Goal: Understand process/instructions: Learn how to perform a task or action

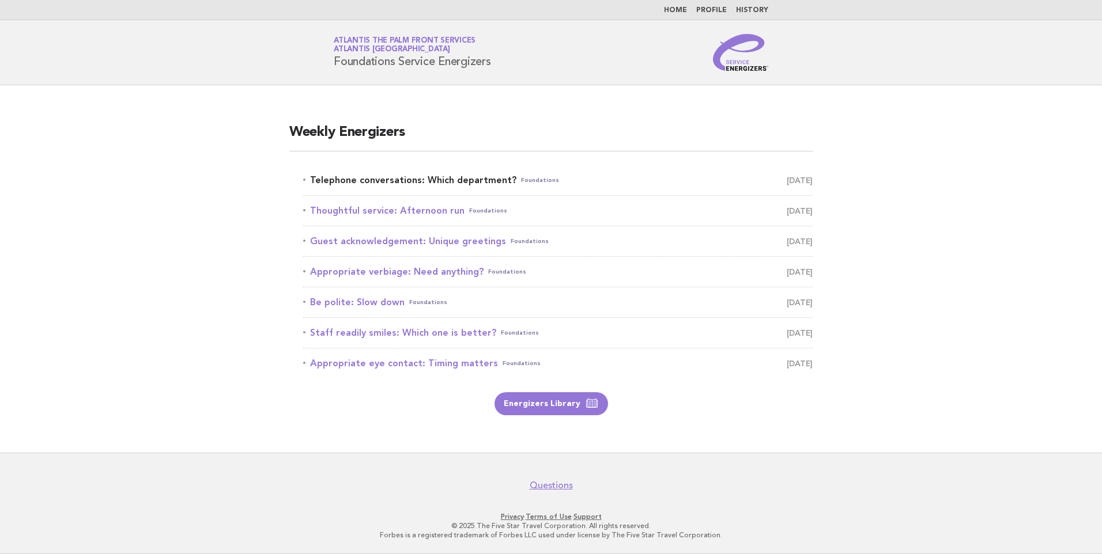
click at [395, 180] on link "Telephone conversations: Which department? Foundations October 13" at bounding box center [557, 180] width 509 height 16
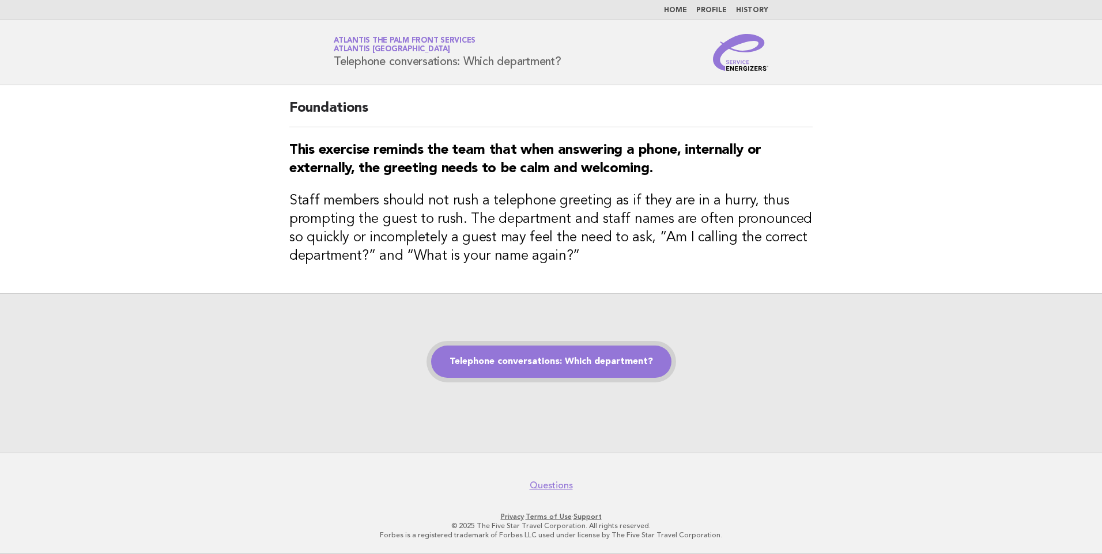
click at [558, 360] on link "Telephone conversations: Which department?" at bounding box center [551, 362] width 240 height 32
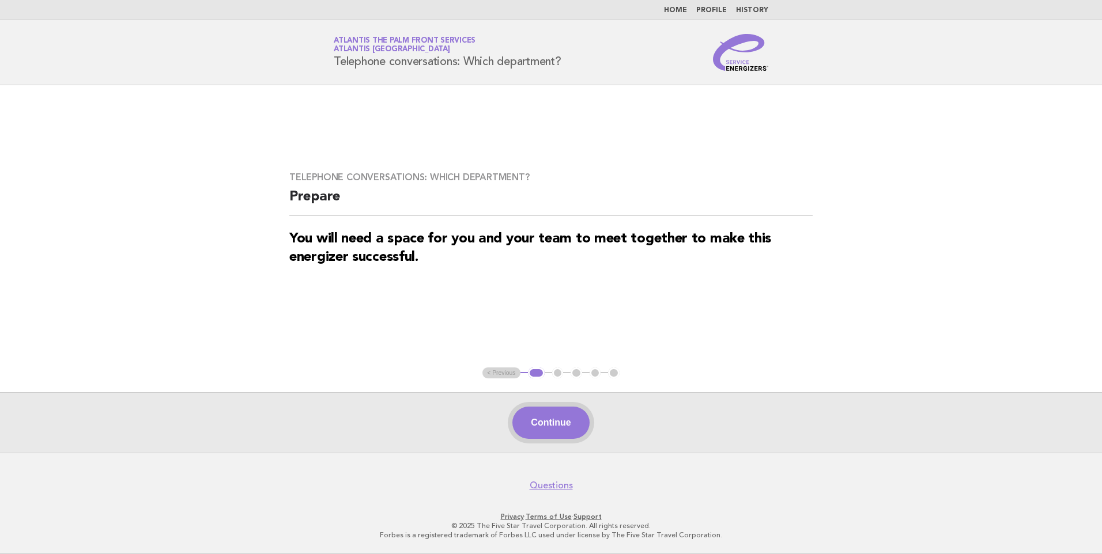
click at [554, 420] on button "Continue" at bounding box center [550, 423] width 77 height 32
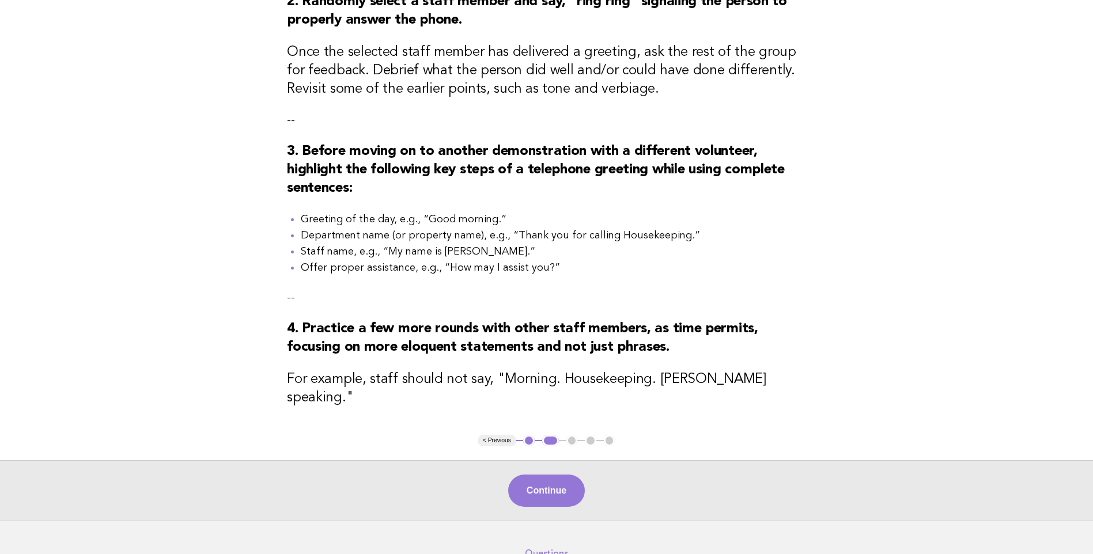
scroll to position [357, 0]
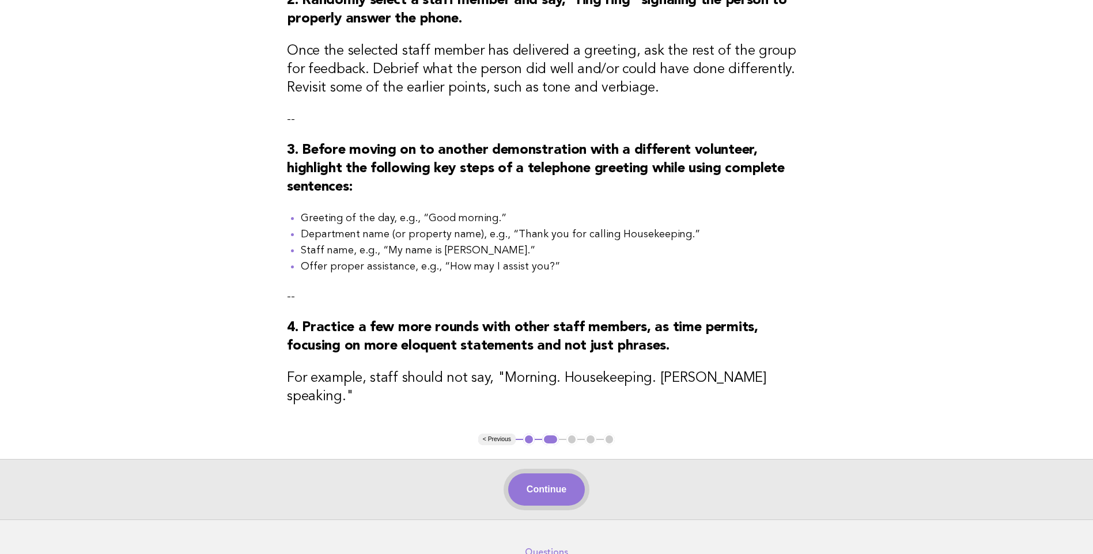
click at [547, 480] on button "Continue" at bounding box center [546, 490] width 77 height 32
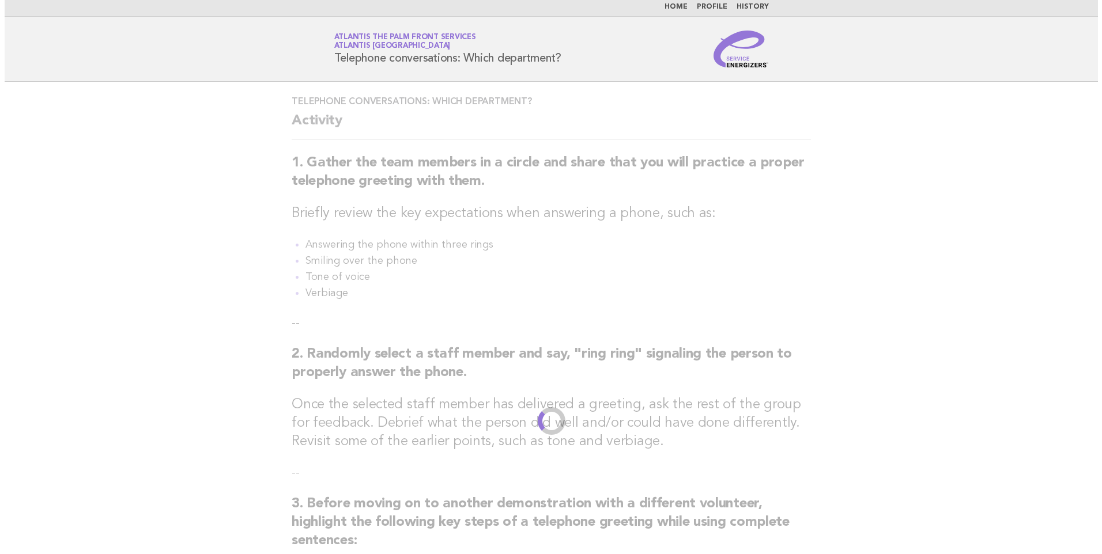
scroll to position [0, 0]
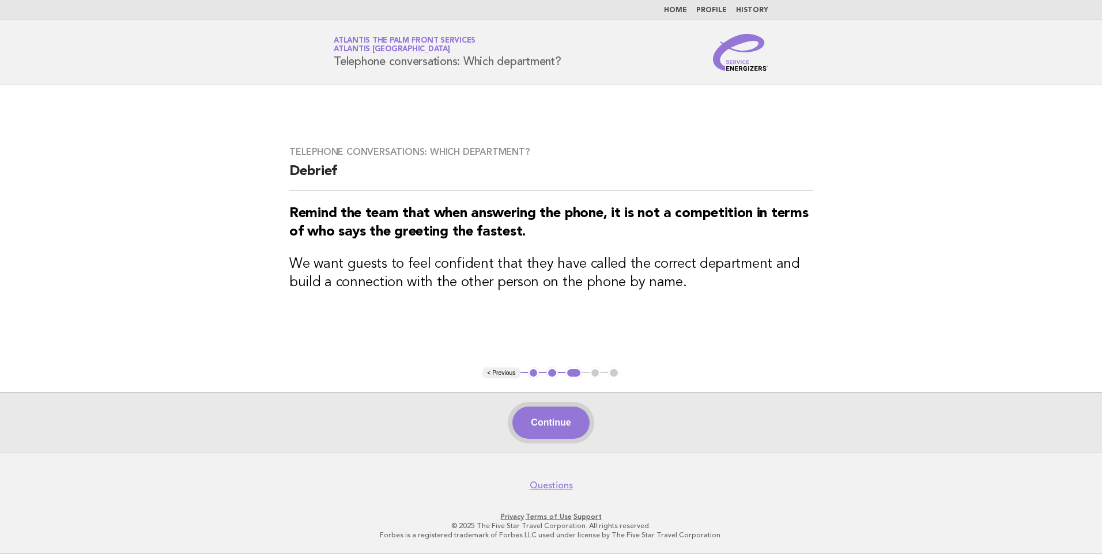
click at [543, 414] on button "Continue" at bounding box center [550, 423] width 77 height 32
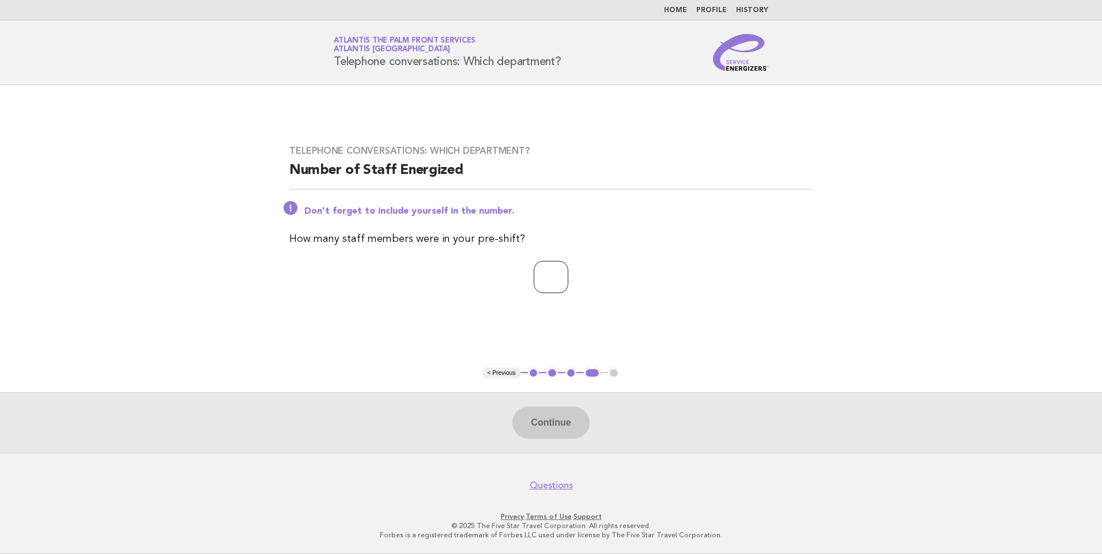
click at [558, 278] on input "number" at bounding box center [551, 277] width 35 height 32
type input "*"
click at [538, 422] on button "Continue" at bounding box center [550, 423] width 77 height 32
